Goal: Information Seeking & Learning: Learn about a topic

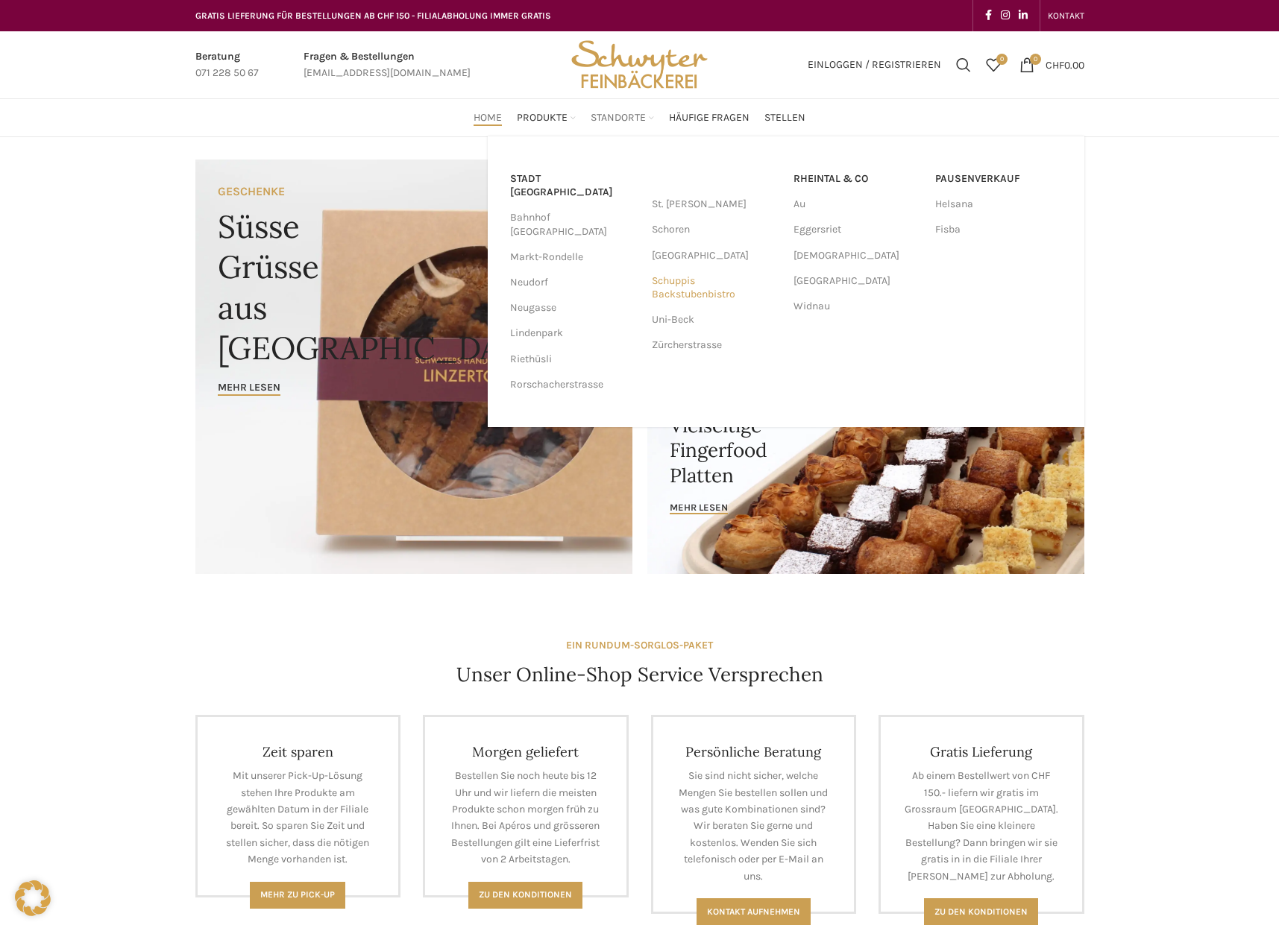
click at [693, 294] on link "Schuppis Backstubenbistro" at bounding box center [715, 287] width 127 height 39
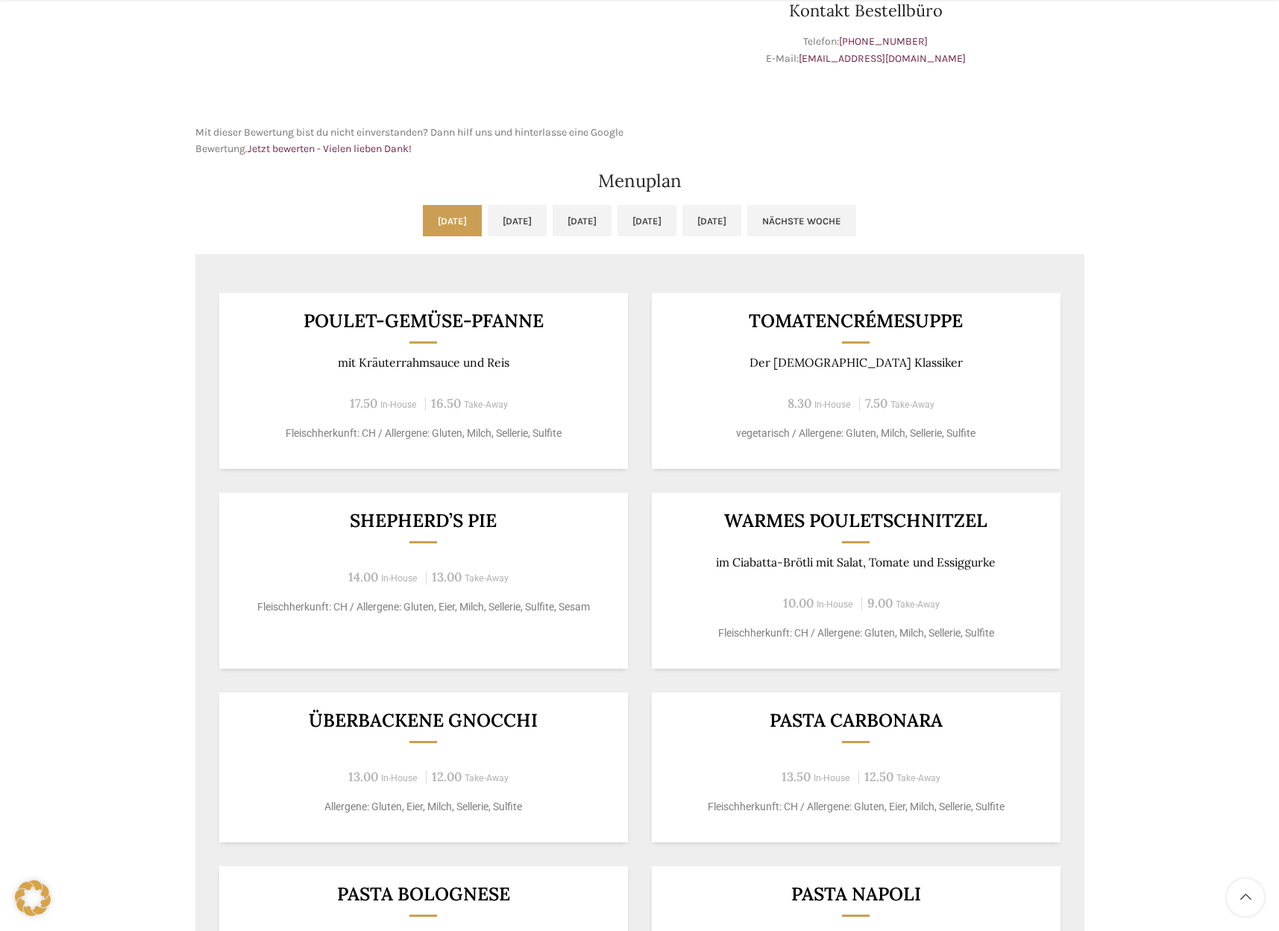
scroll to position [682, 0]
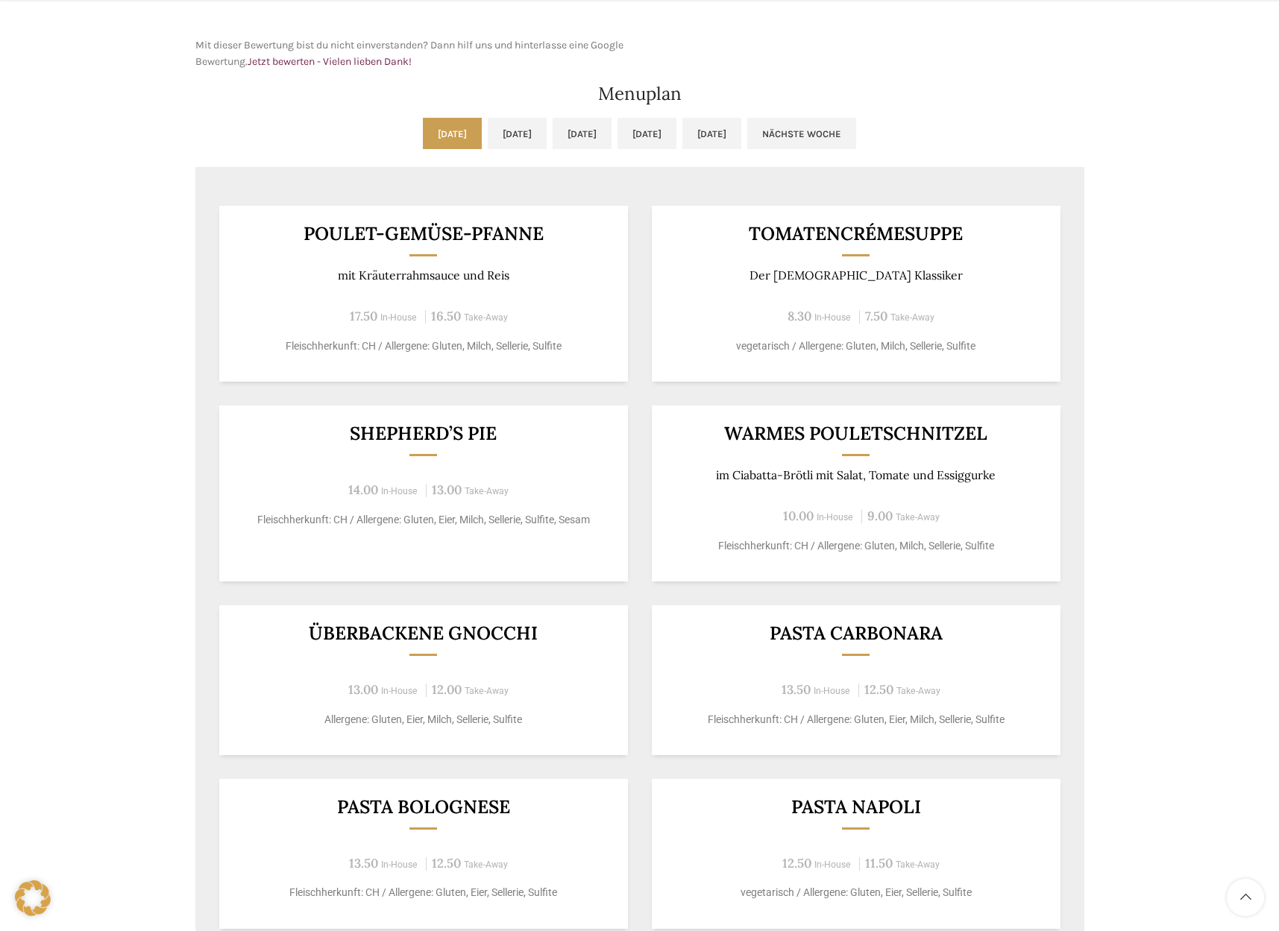
click at [494, 390] on div "Poulet-Gemüse-Pfanne mit Kräuterrahmsauce und Reis 17.50 In-House 16.50 Take-Aw…" at bounding box center [639, 567] width 889 height 770
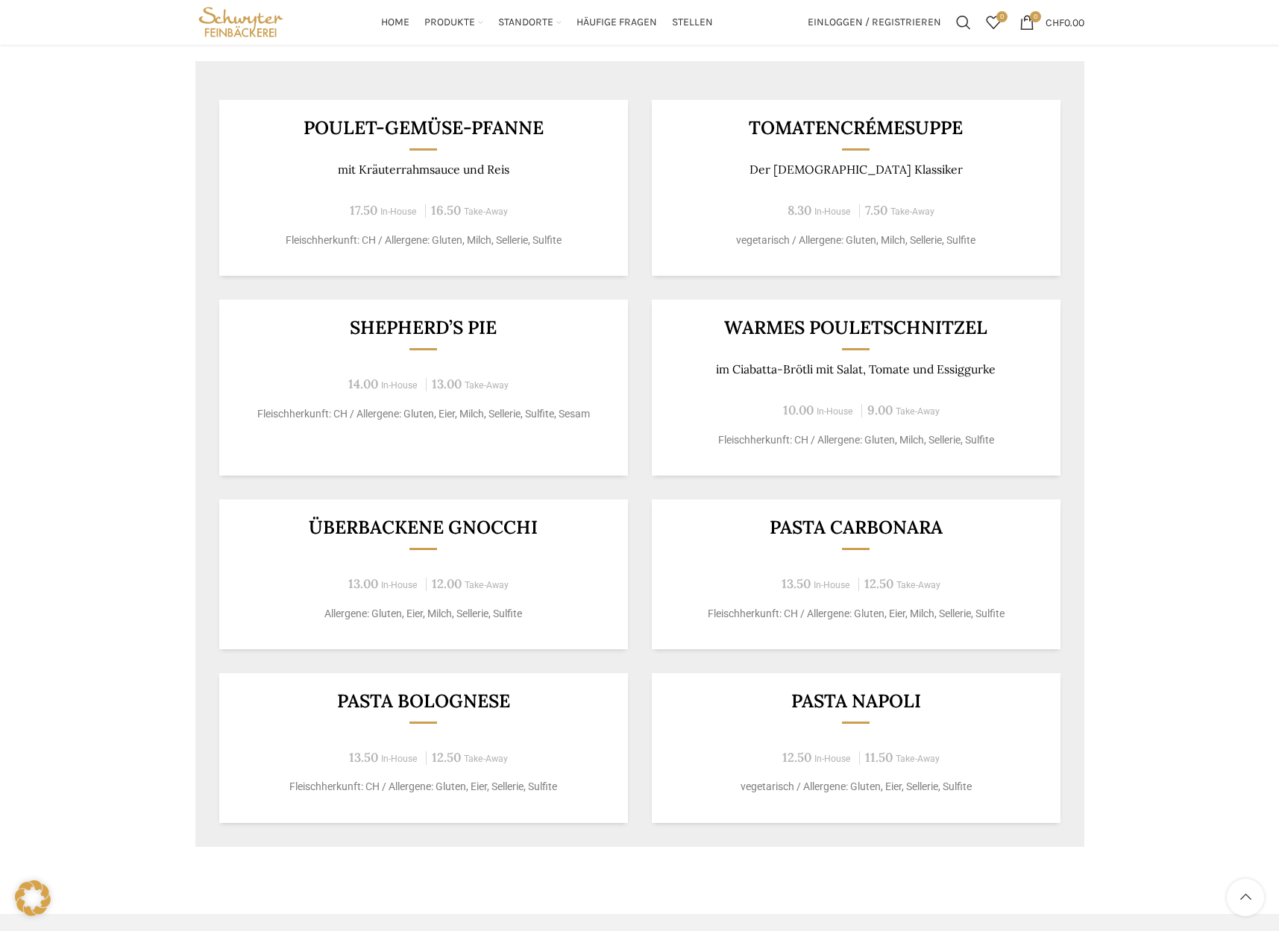
scroll to position [711, 0]
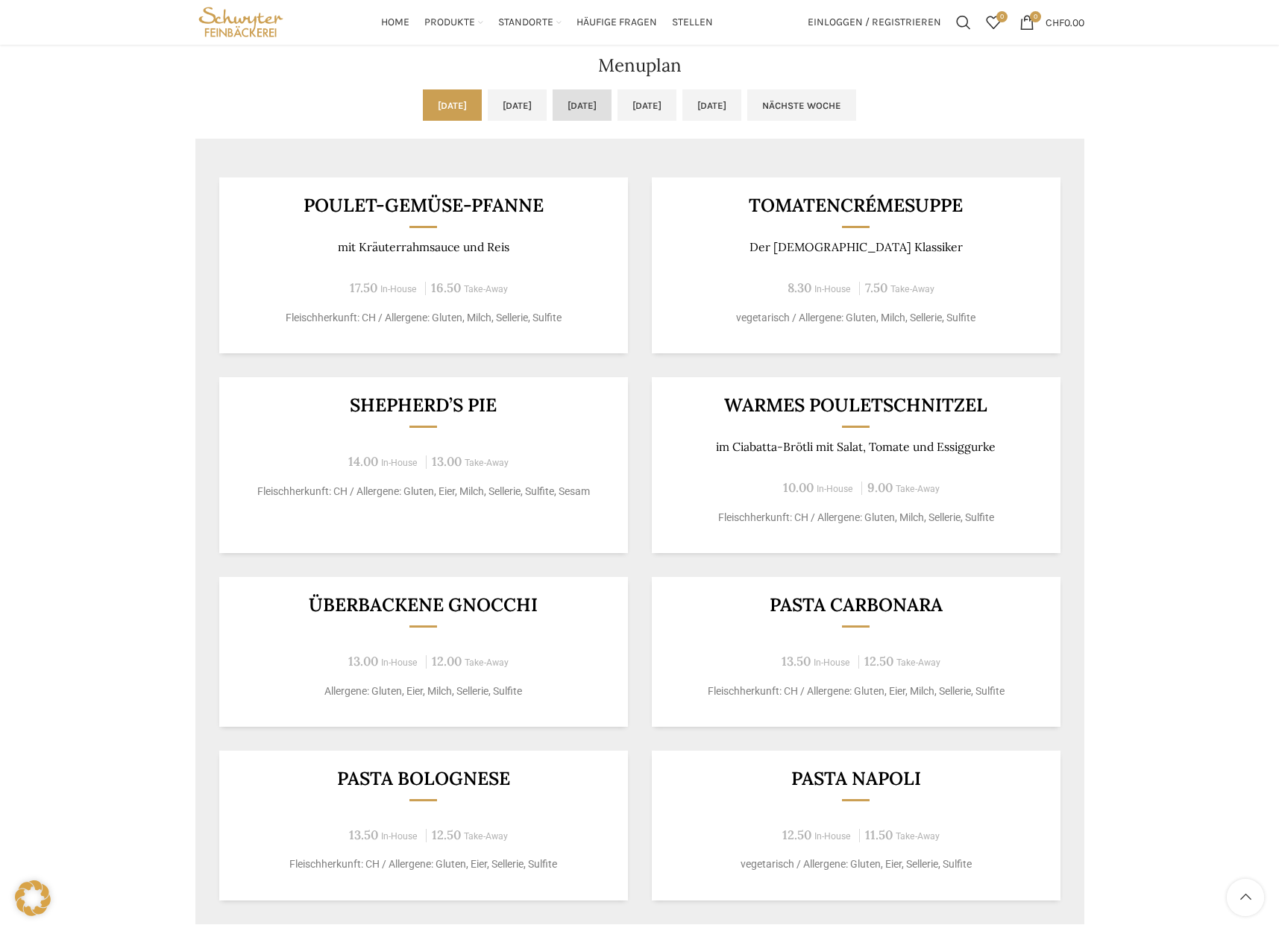
click at [601, 109] on link "[DATE]" at bounding box center [581, 104] width 59 height 31
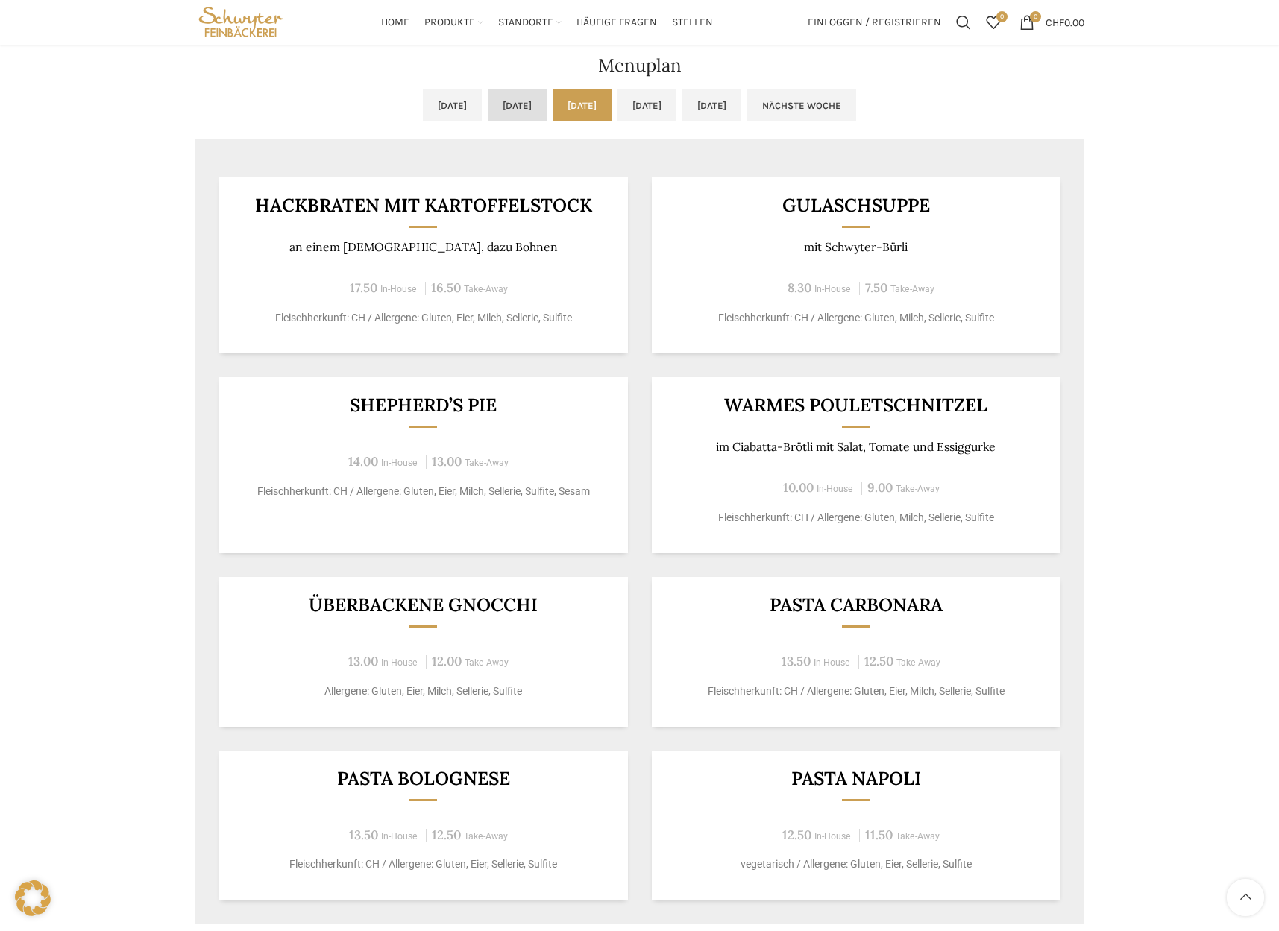
click at [488, 114] on link "[DATE]" at bounding box center [517, 104] width 59 height 31
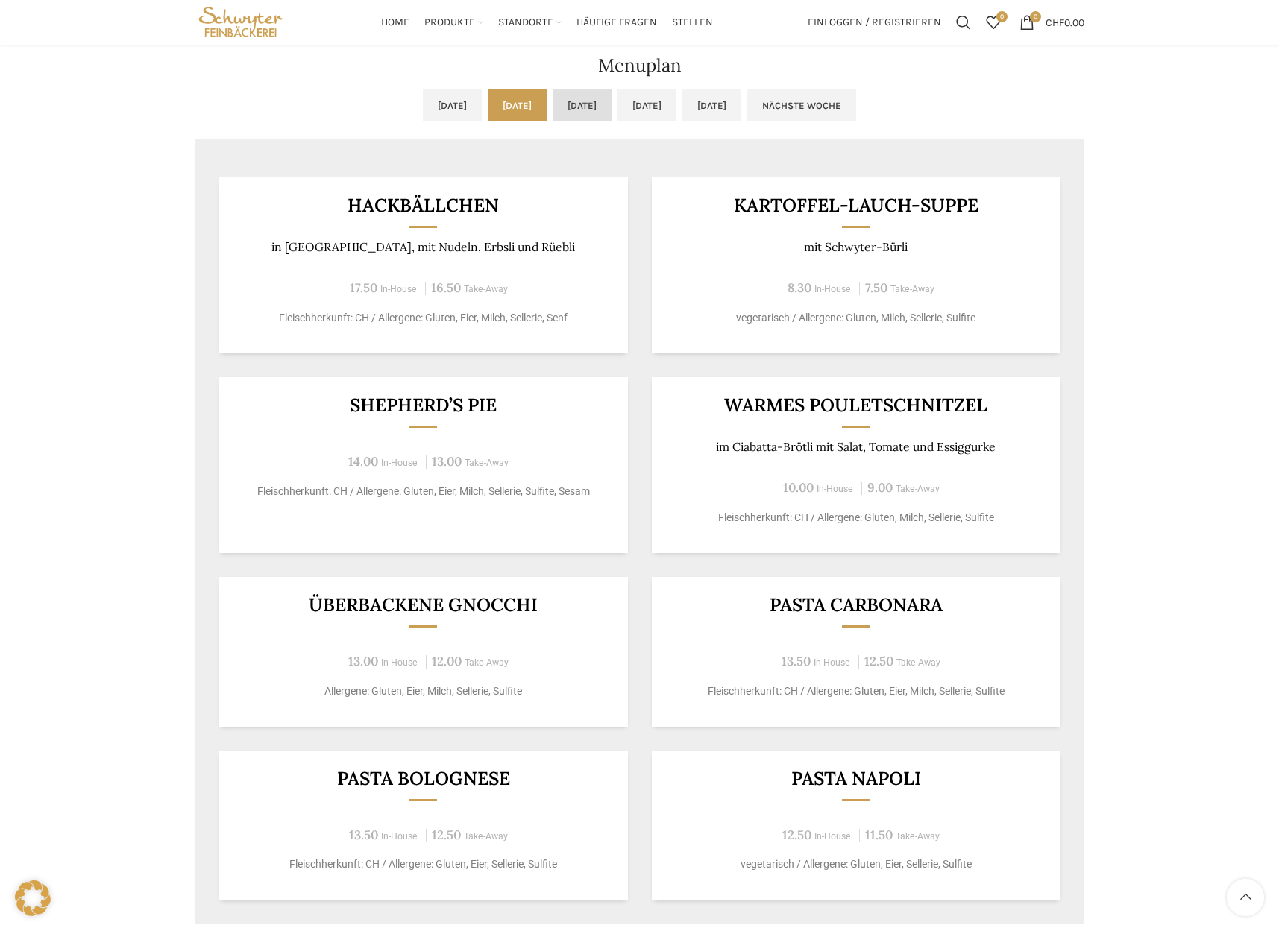
click at [552, 107] on link "[DATE]" at bounding box center [581, 104] width 59 height 31
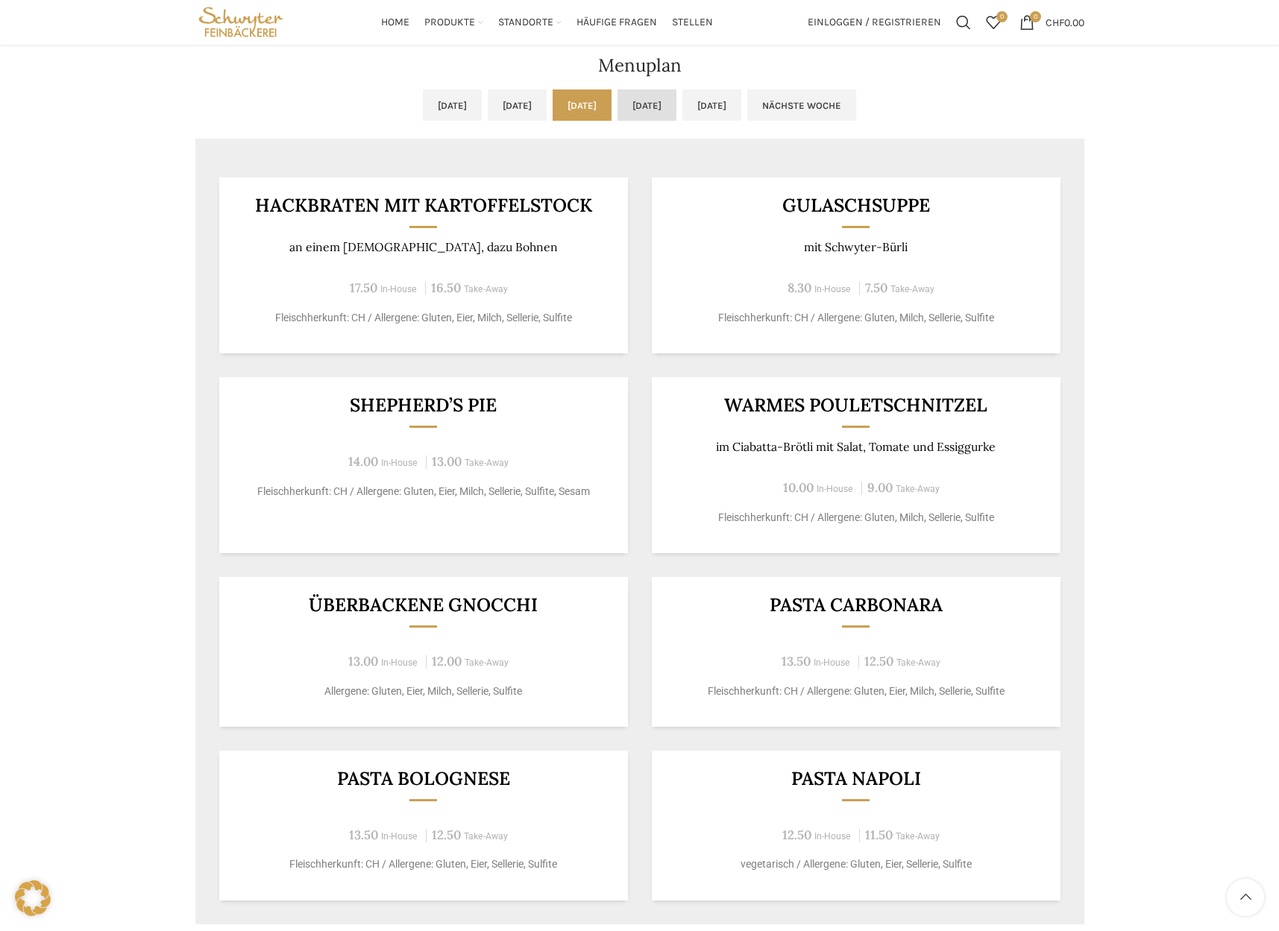
click at [669, 112] on link "[DATE]" at bounding box center [646, 104] width 59 height 31
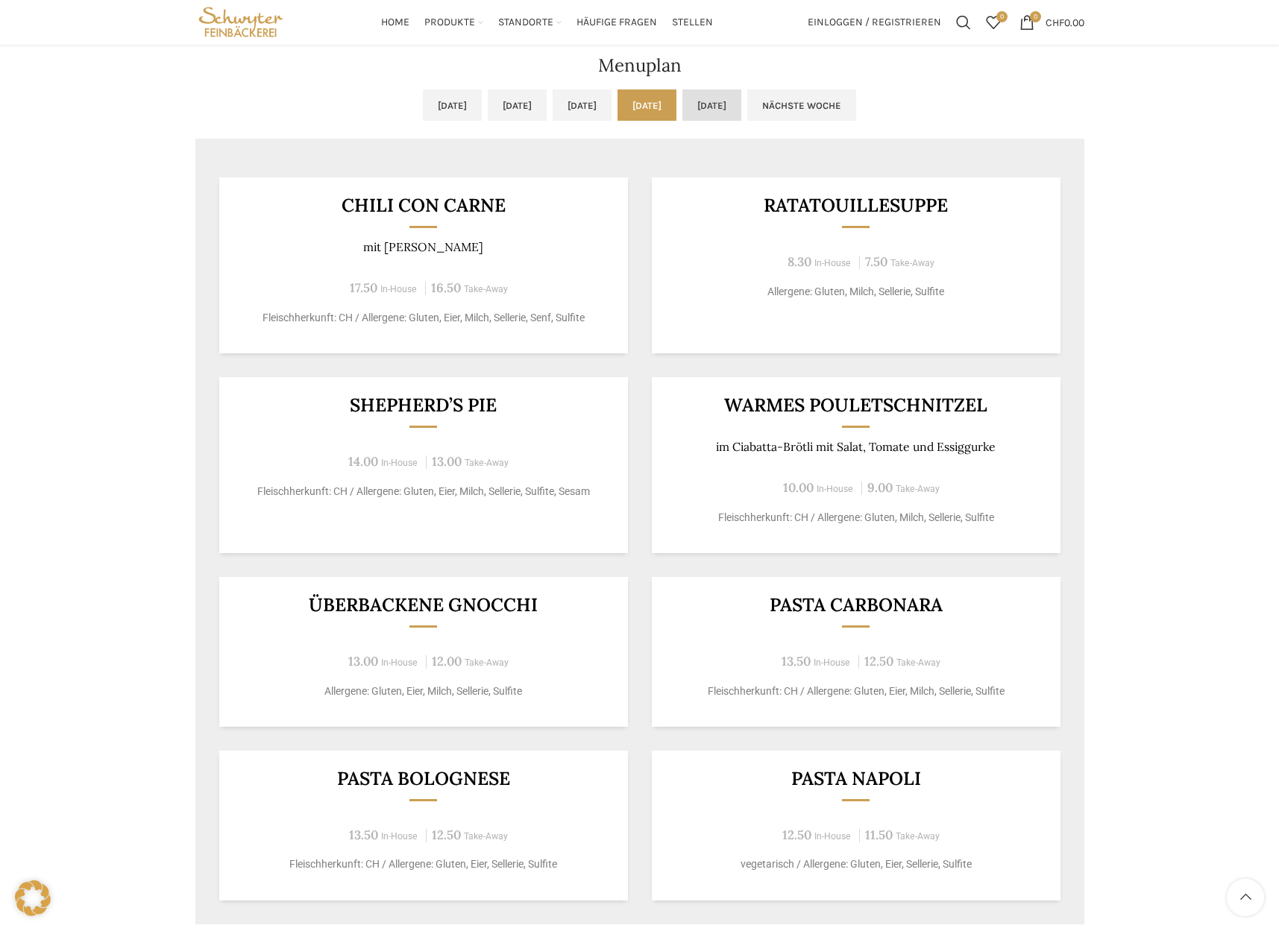
click at [741, 119] on link "[DATE]" at bounding box center [711, 104] width 59 height 31
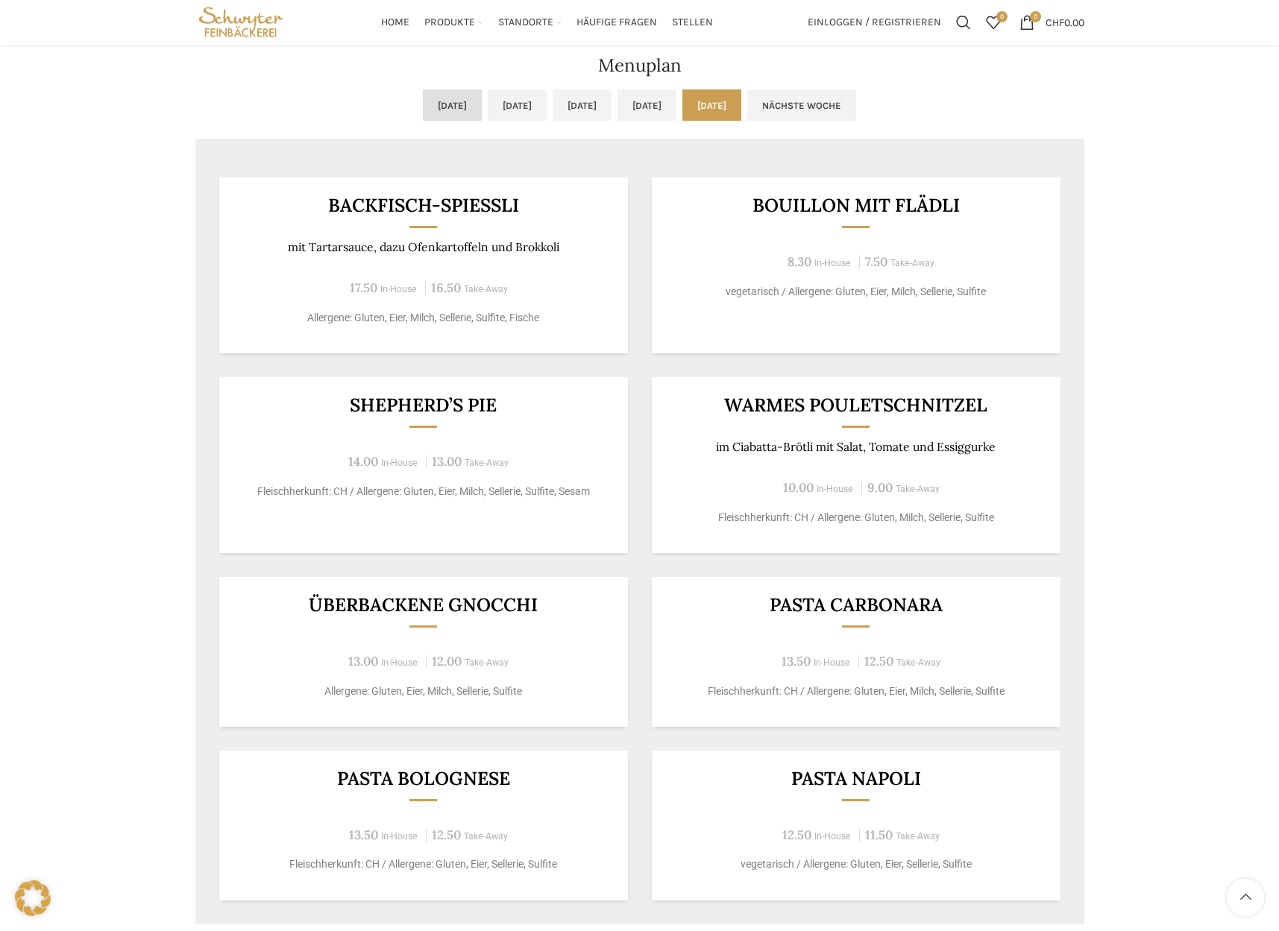
click at [423, 104] on link "[DATE]" at bounding box center [452, 104] width 59 height 31
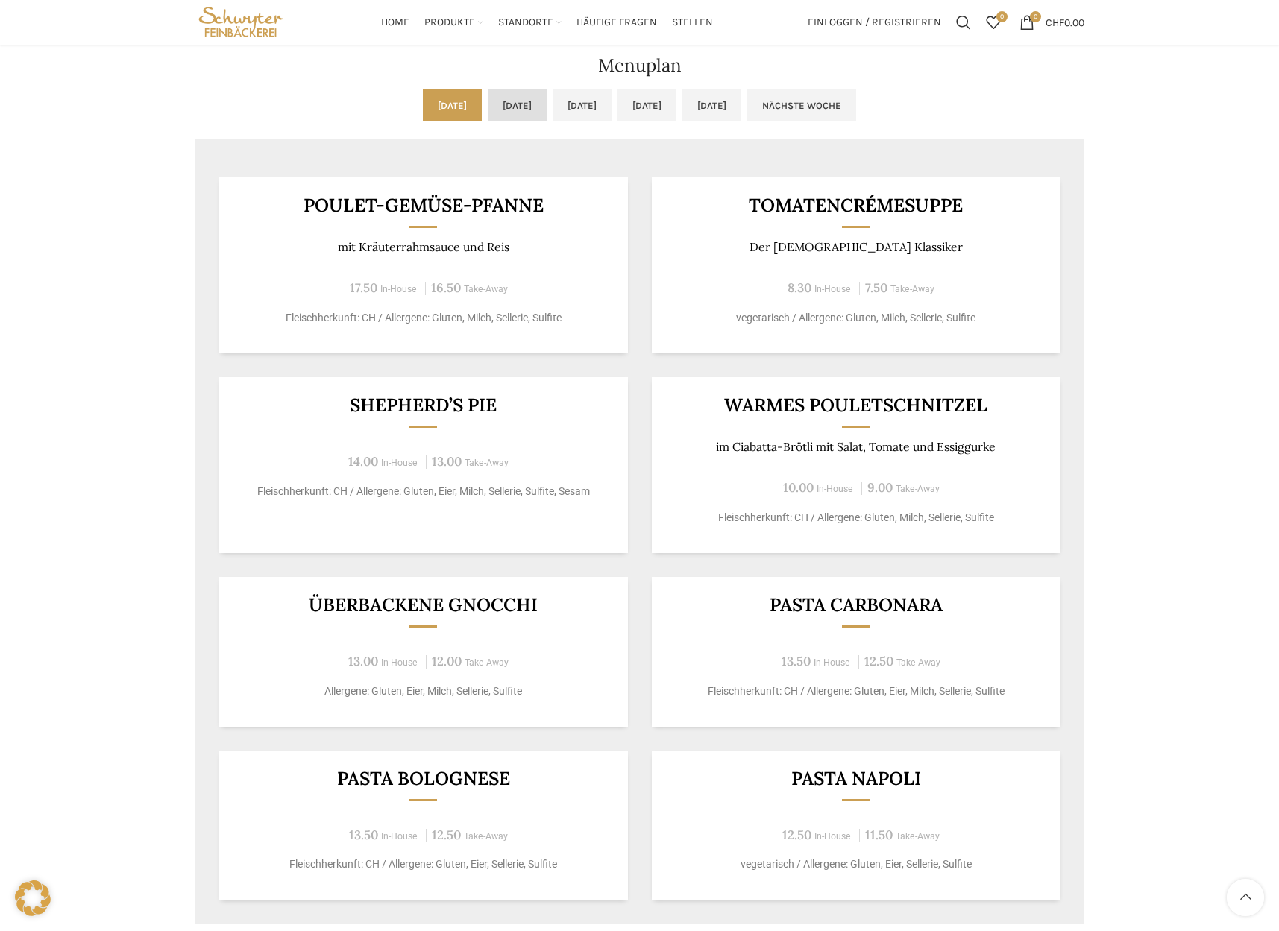
click at [488, 108] on link "[DATE]" at bounding box center [517, 104] width 59 height 31
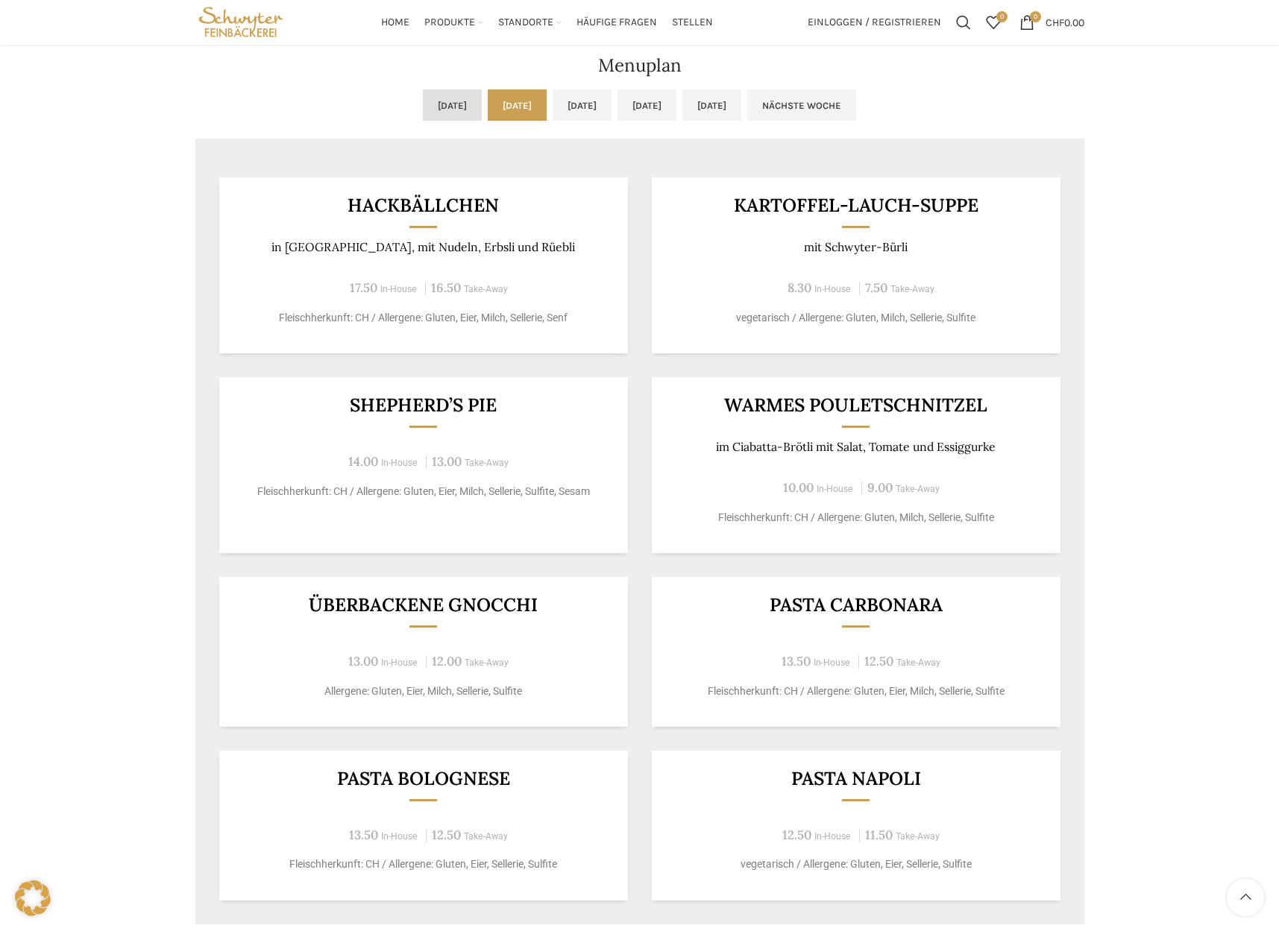
click at [423, 110] on link "[DATE]" at bounding box center [452, 104] width 59 height 31
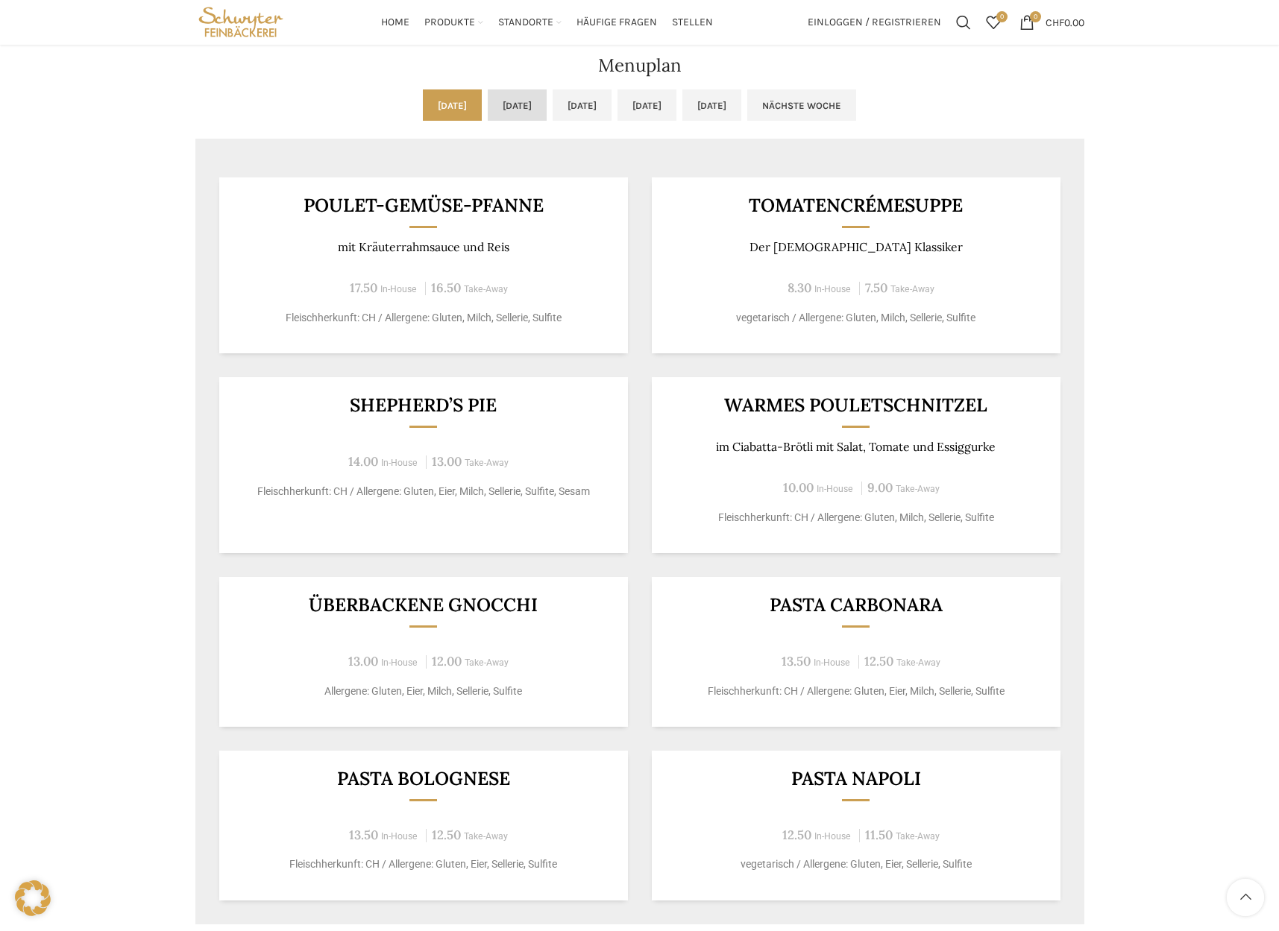
click at [500, 113] on link "[DATE]" at bounding box center [517, 104] width 59 height 31
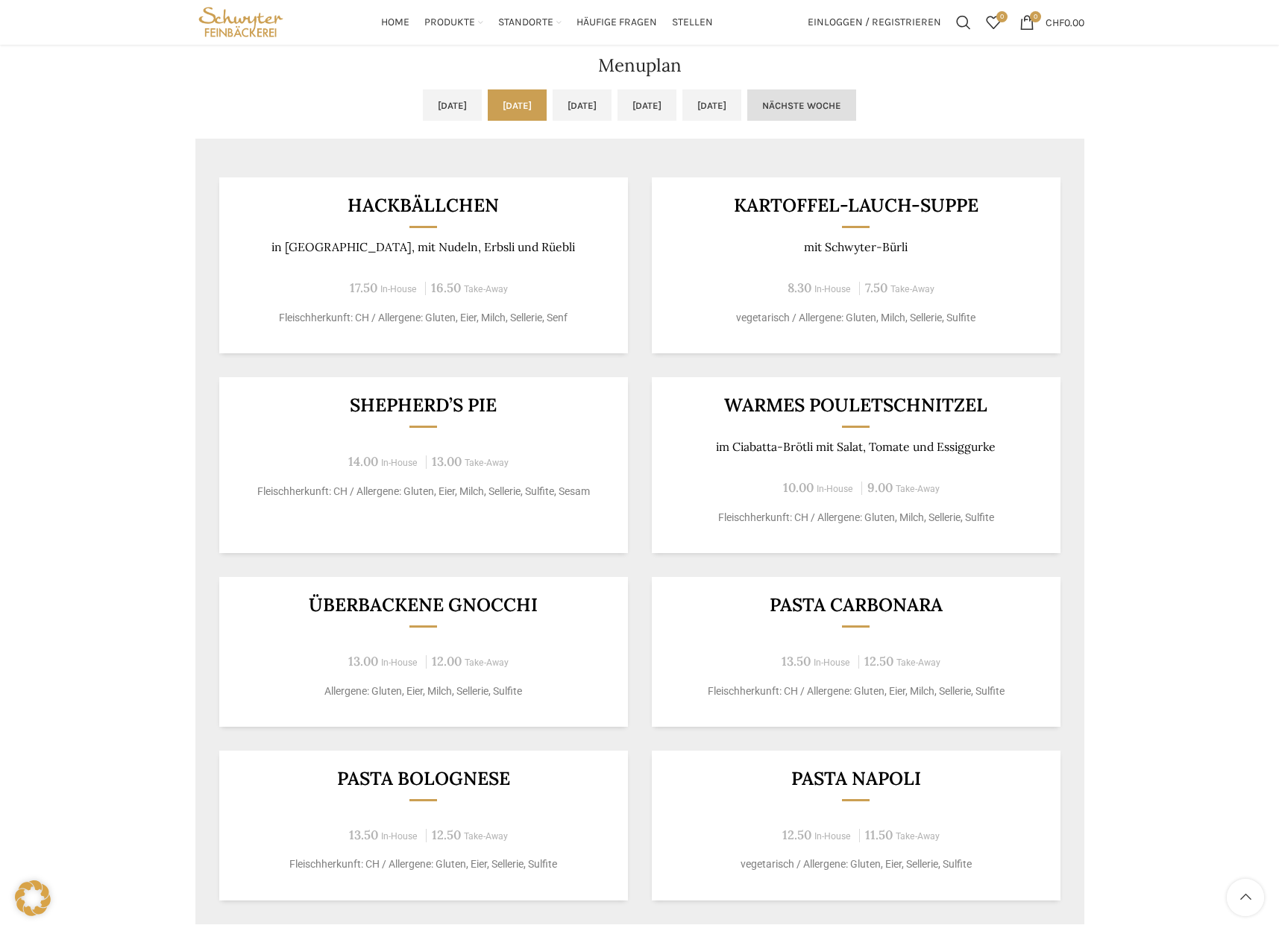
click at [856, 98] on link "Nächste Woche" at bounding box center [801, 104] width 109 height 31
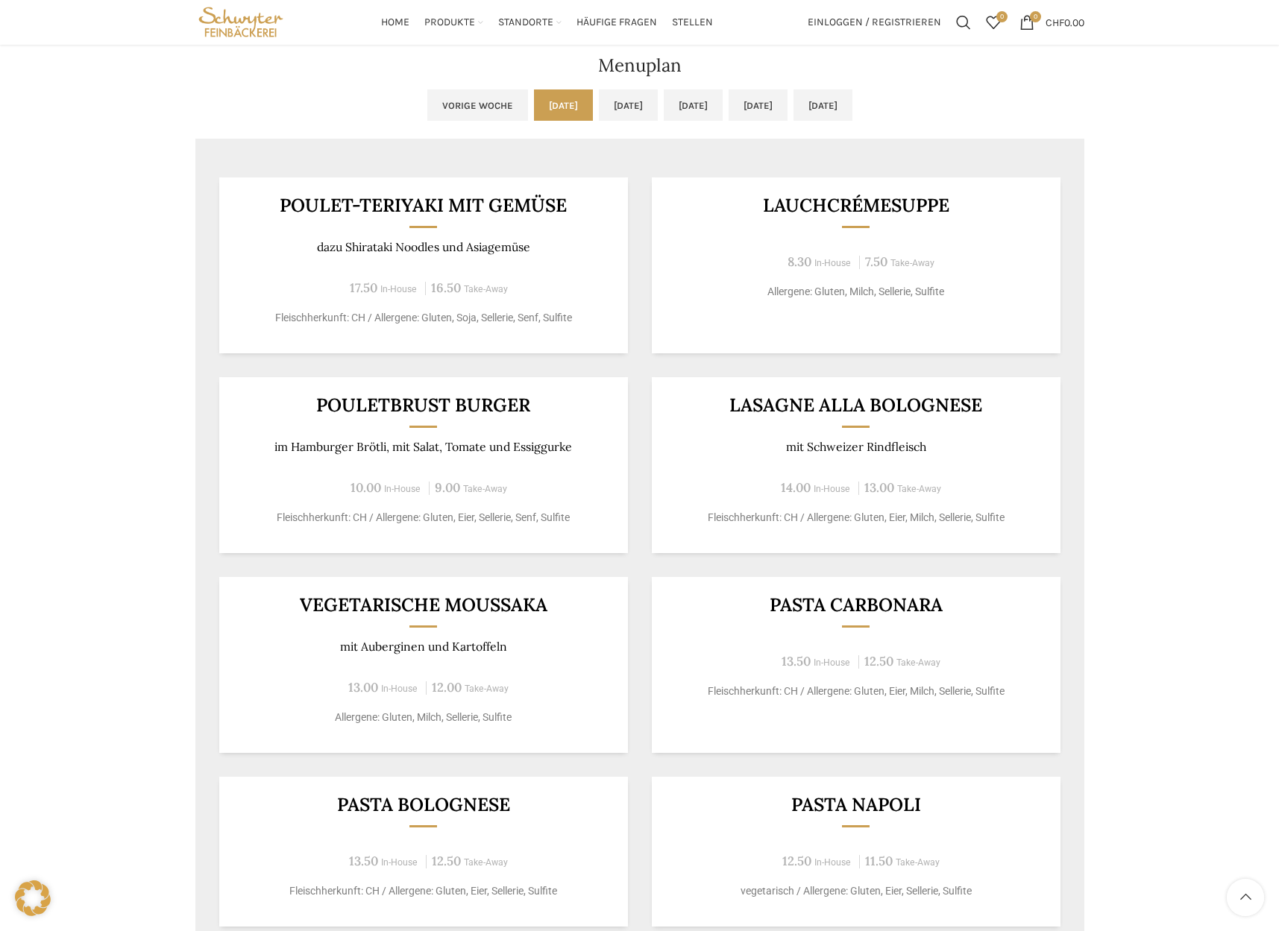
click at [396, 124] on ul "Vorige Woche [DATE] [DATE] [DATE] [DATE] [DATE]" at bounding box center [639, 113] width 889 height 49
click at [427, 109] on link "Vorige Woche" at bounding box center [477, 104] width 101 height 31
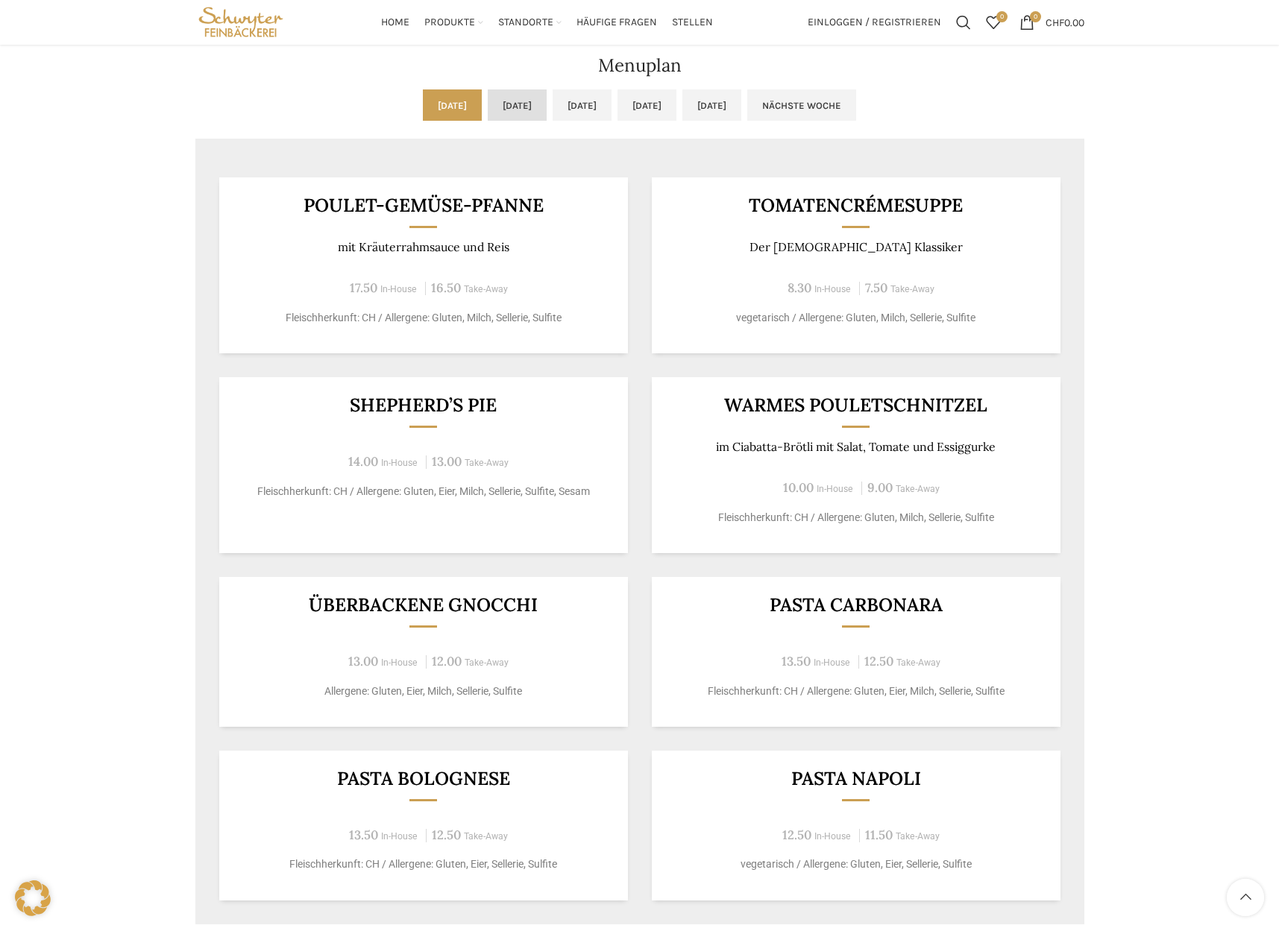
click at [488, 105] on link "[DATE]" at bounding box center [517, 104] width 59 height 31
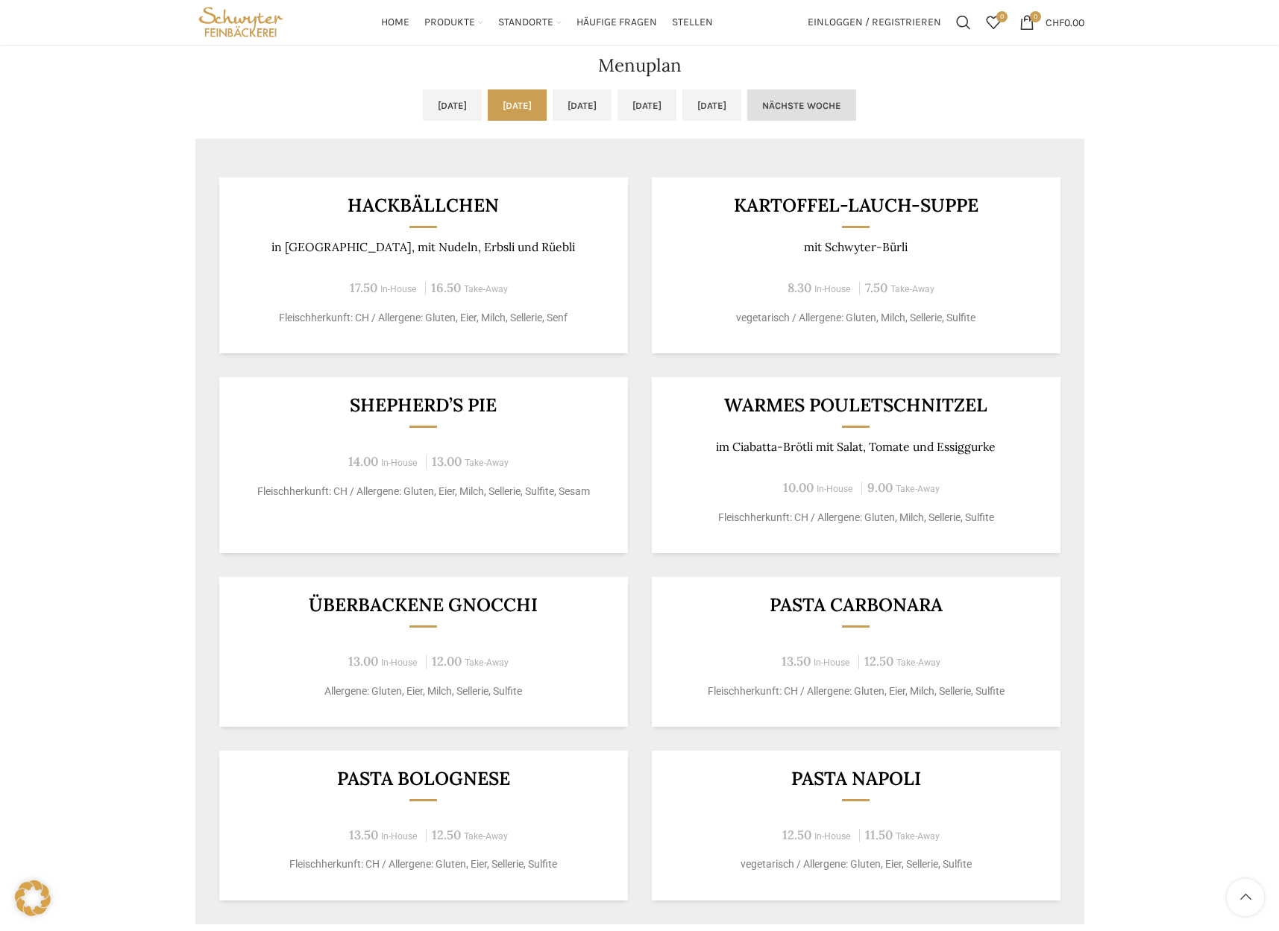
click at [856, 113] on link "Nächste Woche" at bounding box center [801, 104] width 109 height 31
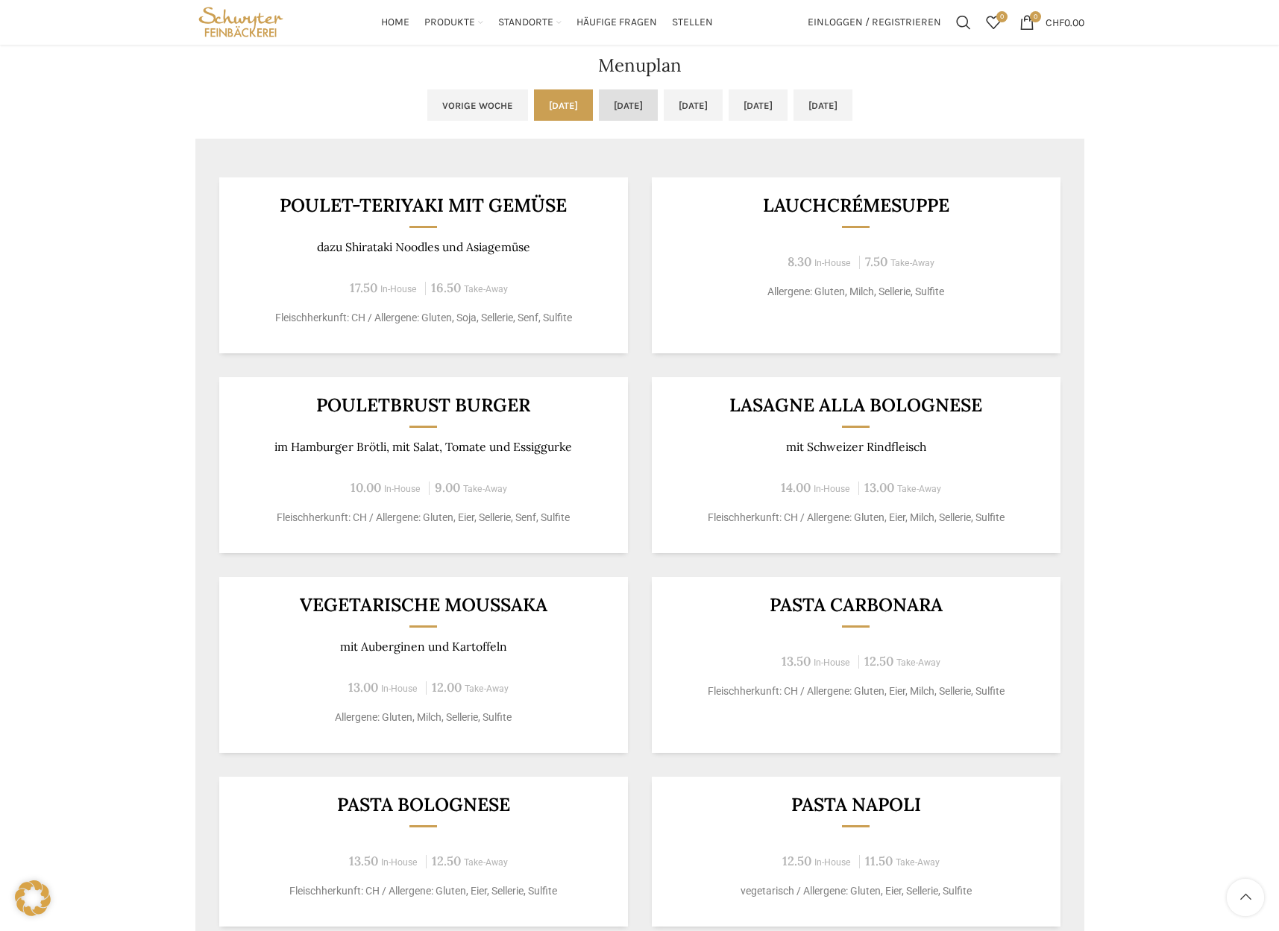
click at [611, 115] on link "[DATE]" at bounding box center [628, 104] width 59 height 31
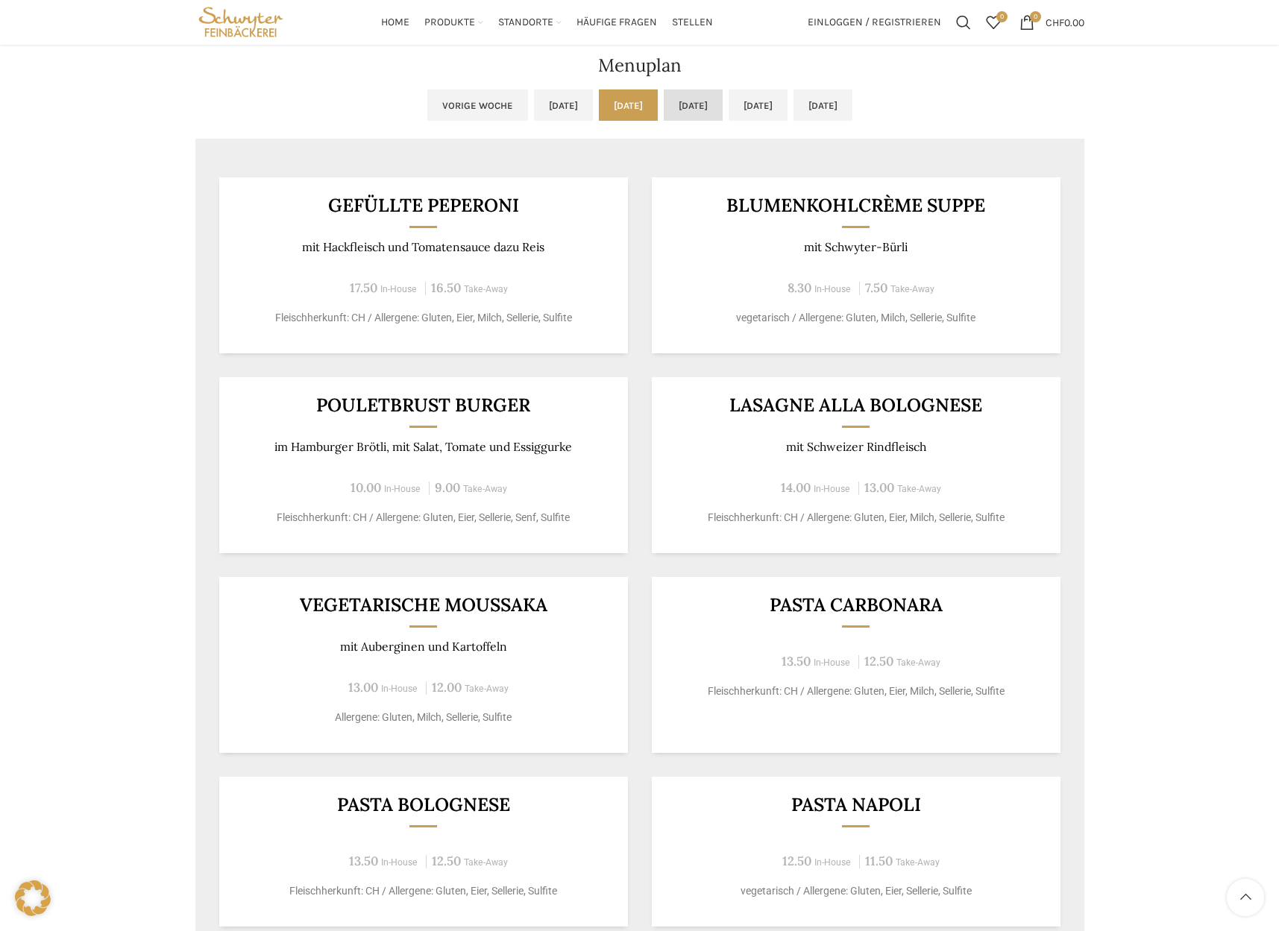
click at [707, 105] on link "[DATE]" at bounding box center [693, 104] width 59 height 31
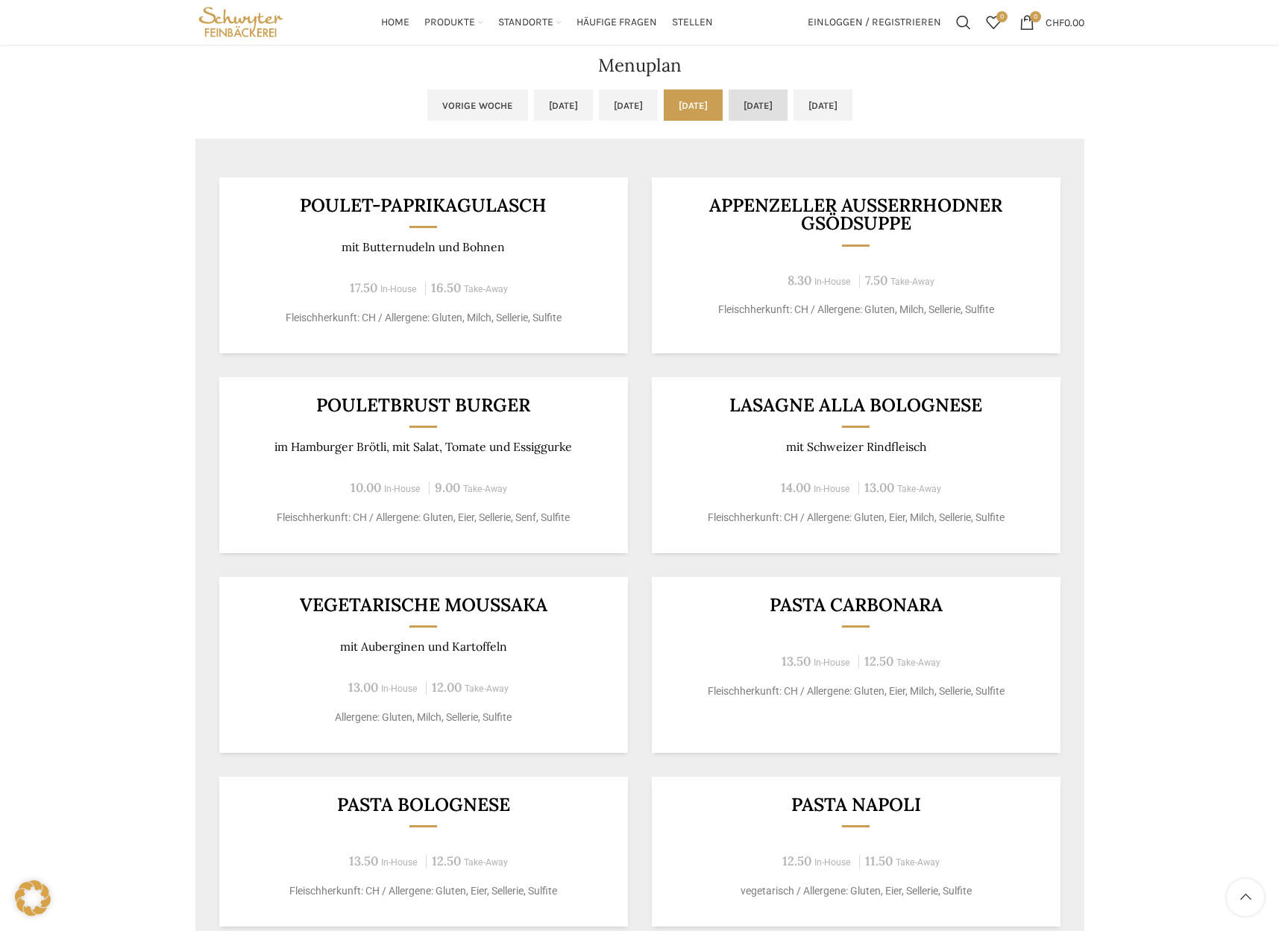
click at [787, 102] on link "[DATE]" at bounding box center [757, 104] width 59 height 31
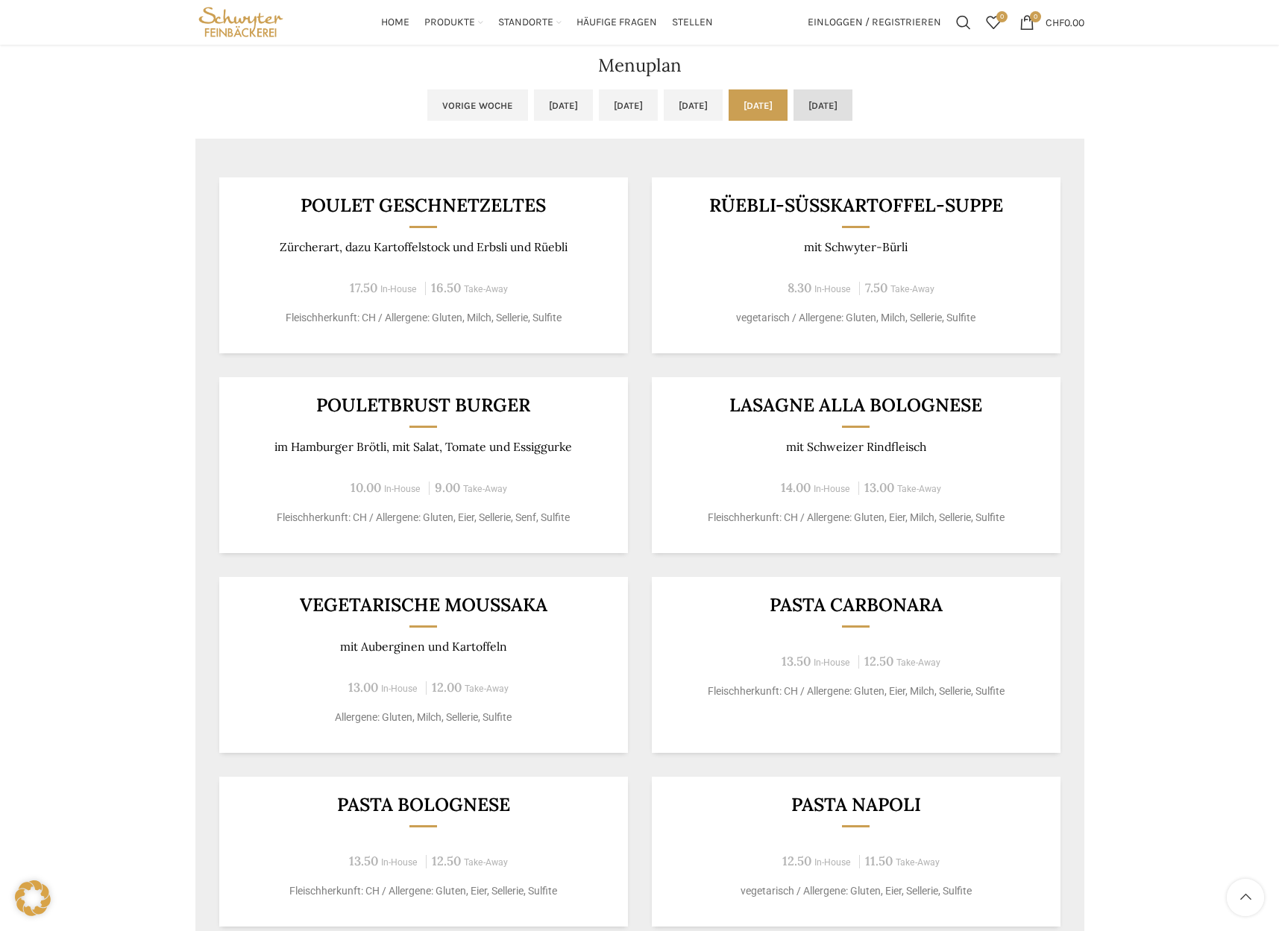
click at [852, 98] on link "[DATE]" at bounding box center [822, 104] width 59 height 31
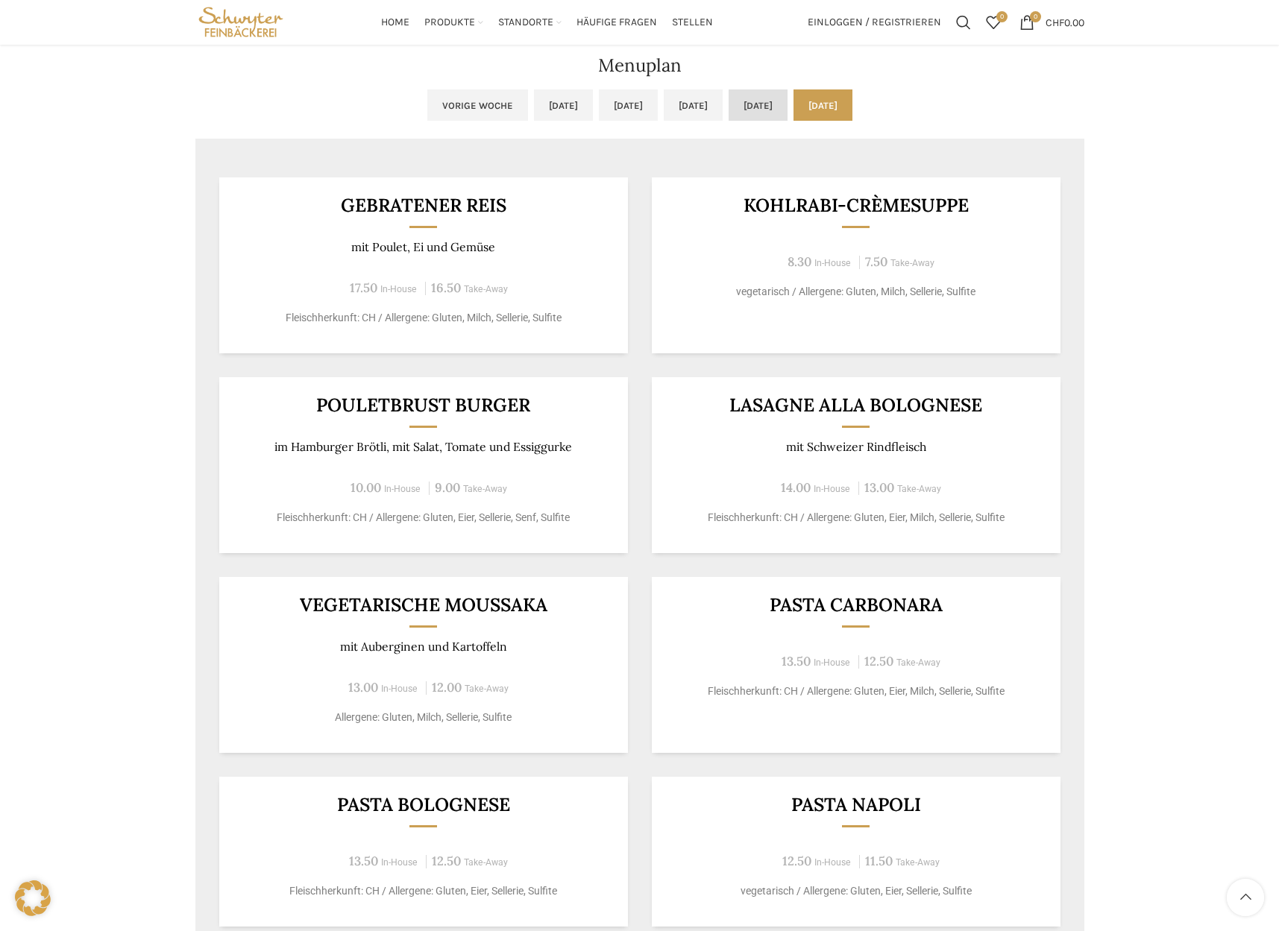
click at [772, 104] on link "[DATE]" at bounding box center [757, 104] width 59 height 31
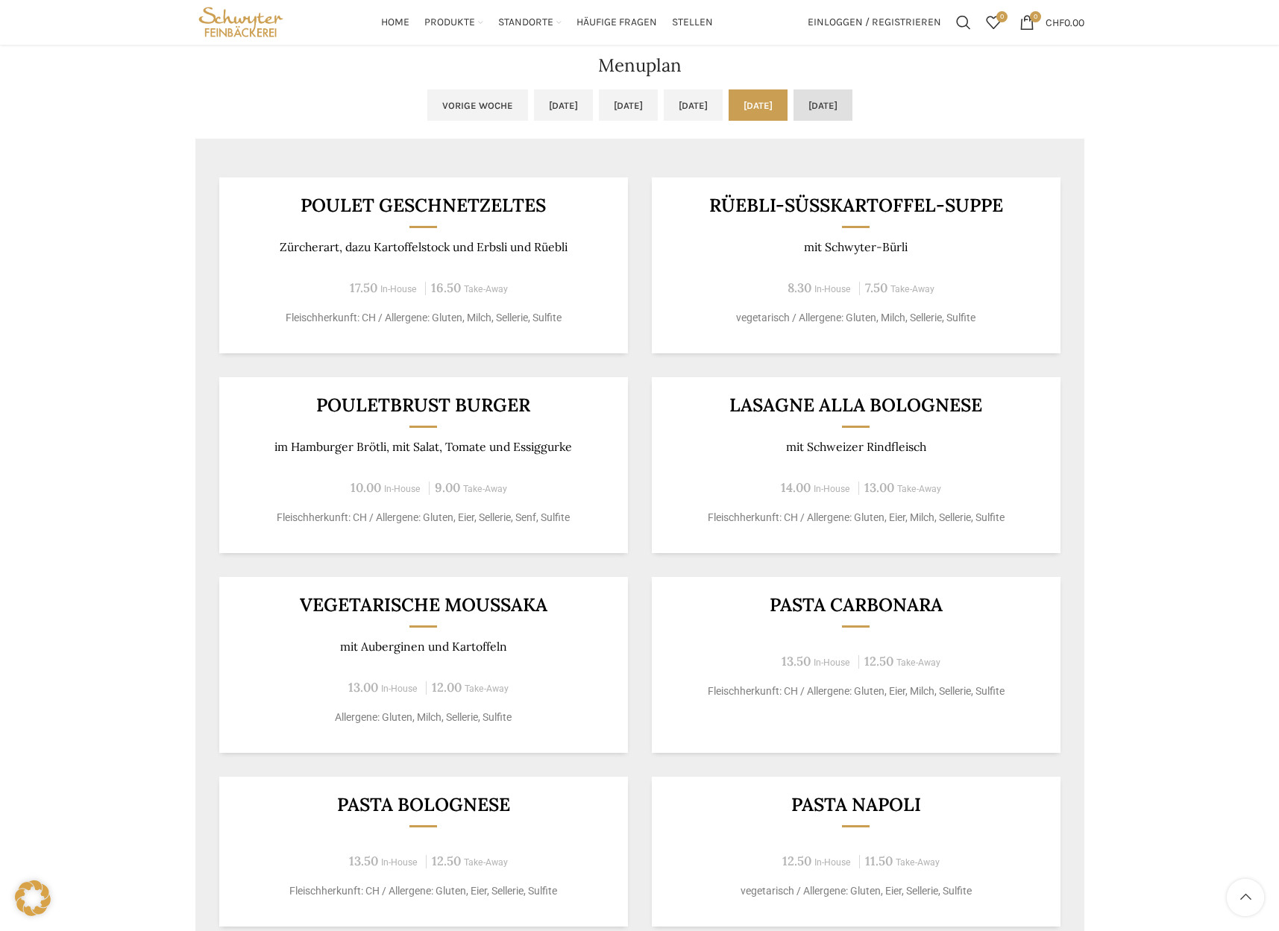
click at [852, 111] on link "[DATE]" at bounding box center [822, 104] width 59 height 31
